Goal: Information Seeking & Learning: Learn about a topic

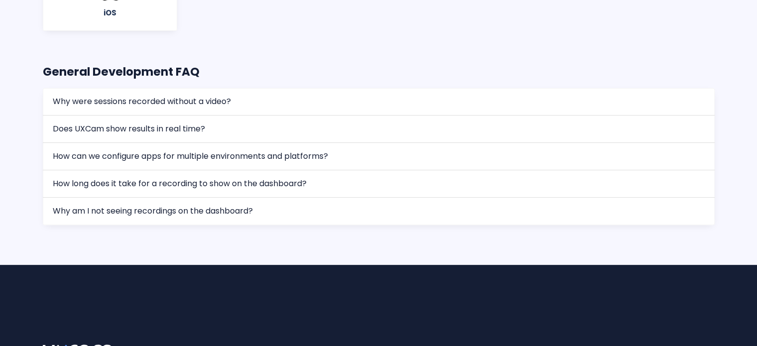
scroll to position [304, 0]
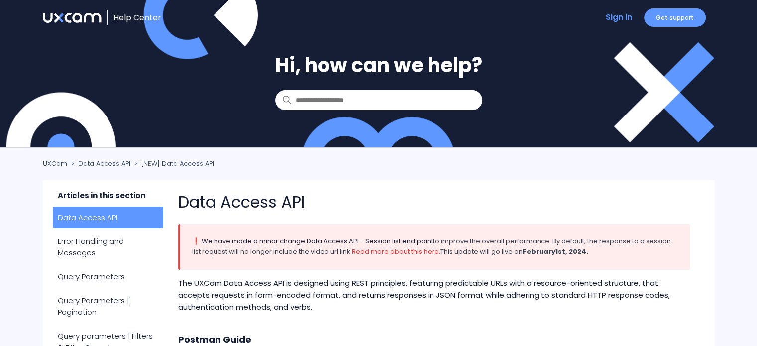
scroll to position [123, 0]
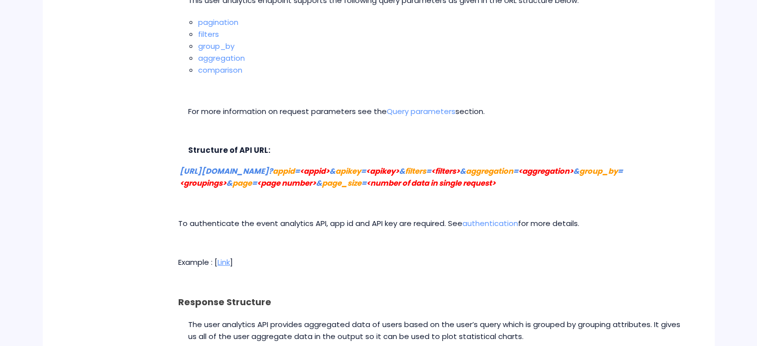
scroll to position [3509, 0]
